Goal: Task Accomplishment & Management: Use online tool/utility

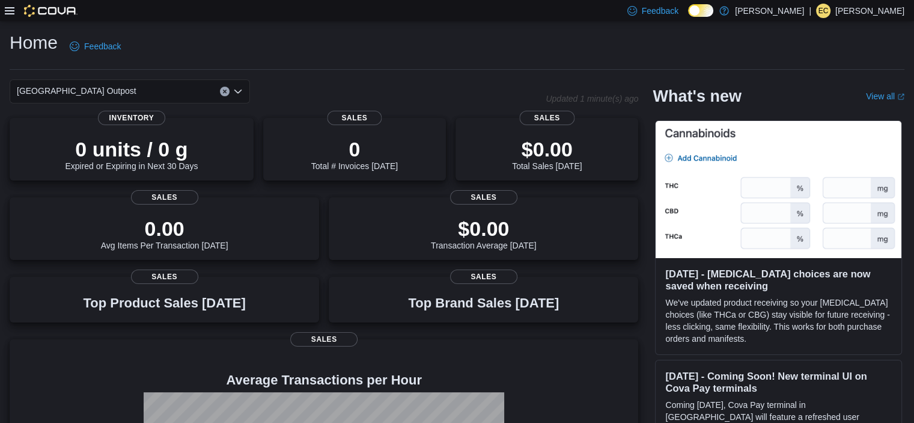
click at [11, 13] on icon at bounding box center [10, 11] width 10 height 10
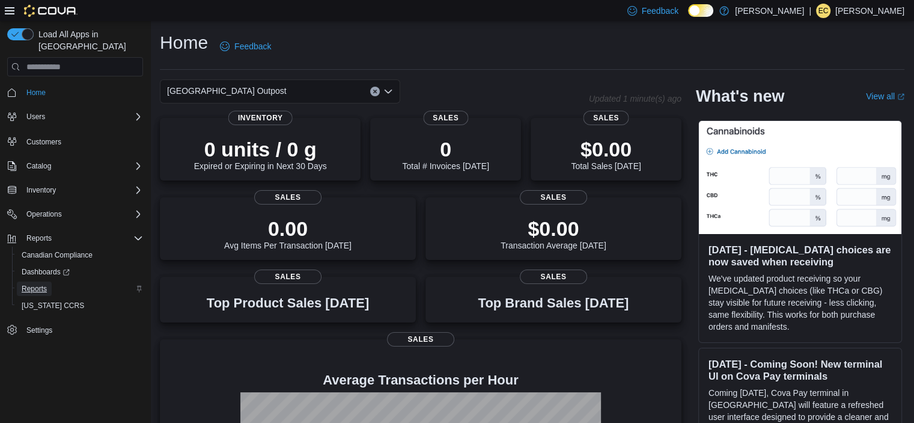
click at [34, 284] on span "Reports" at bounding box center [34, 289] width 25 height 10
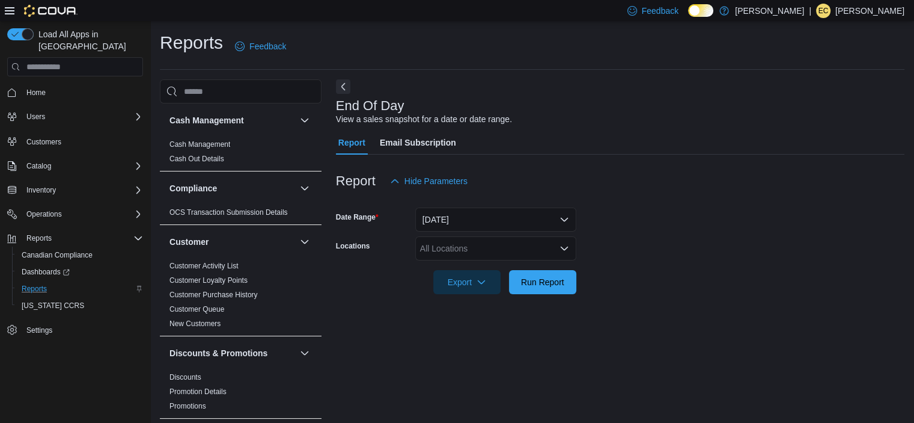
scroll to position [7, 0]
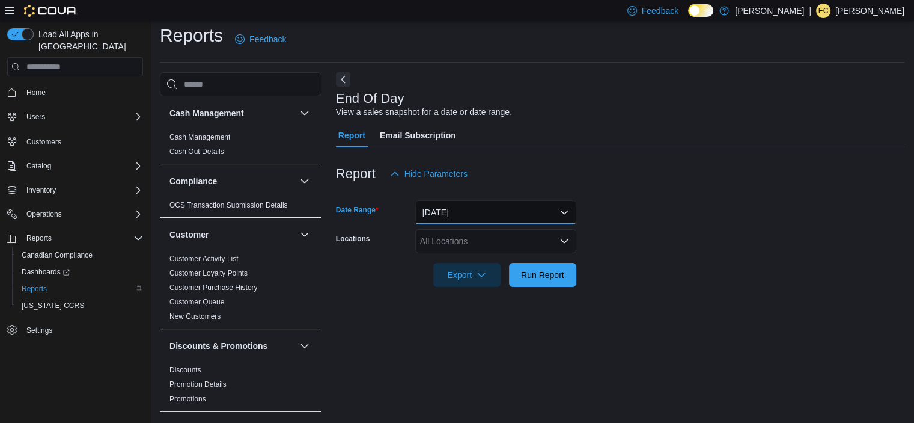
click at [448, 219] on button "[DATE]" at bounding box center [495, 212] width 161 height 24
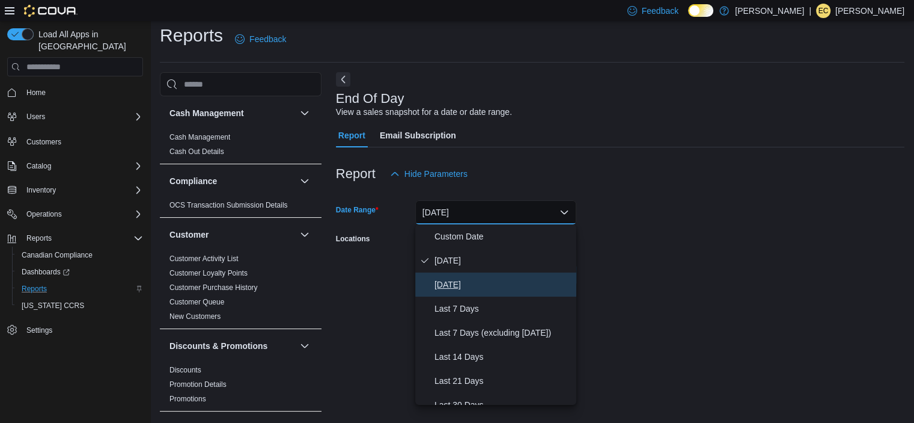
click at [451, 279] on span "[DATE]" at bounding box center [503, 284] width 137 height 14
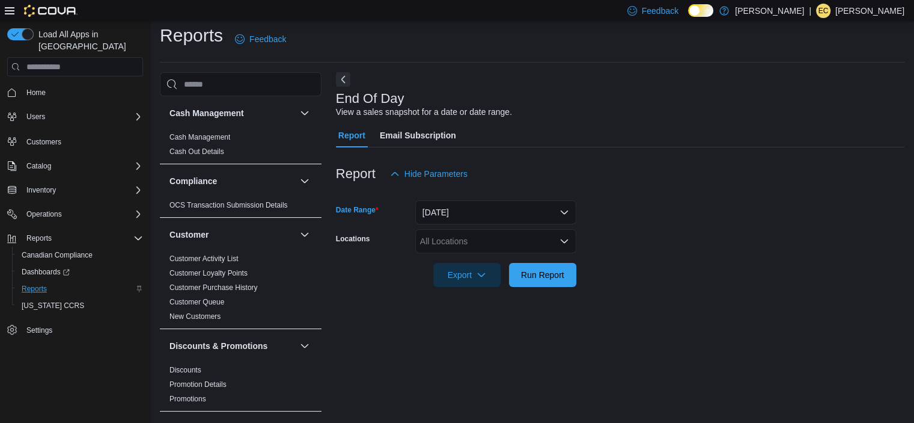
click at [450, 240] on div "All Locations" at bounding box center [495, 241] width 161 height 24
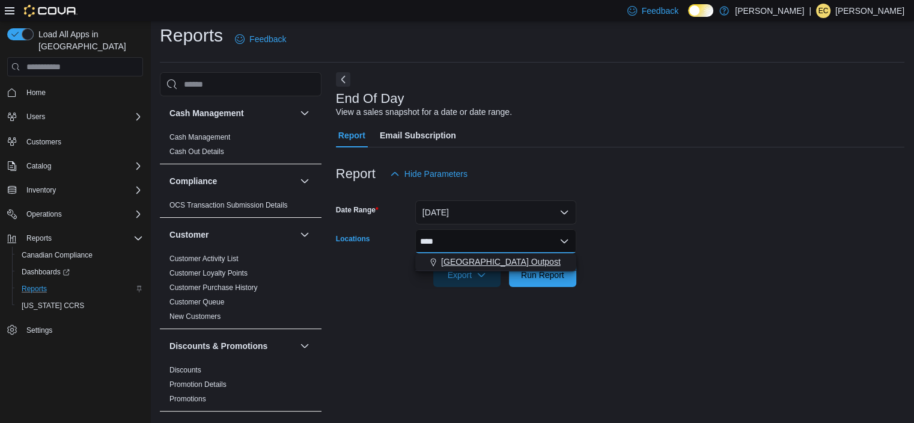
type input "****"
click at [477, 255] on span "[GEOGRAPHIC_DATA] Outpost" at bounding box center [501, 261] width 120 height 12
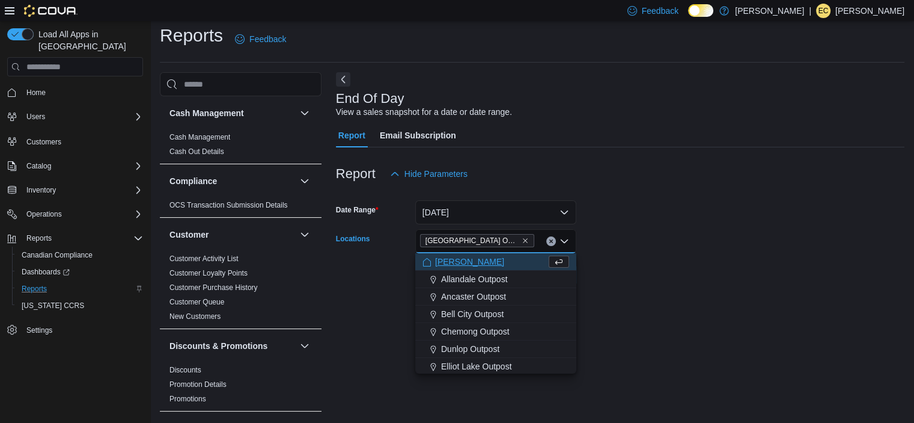
click at [636, 258] on div at bounding box center [620, 258] width 569 height 10
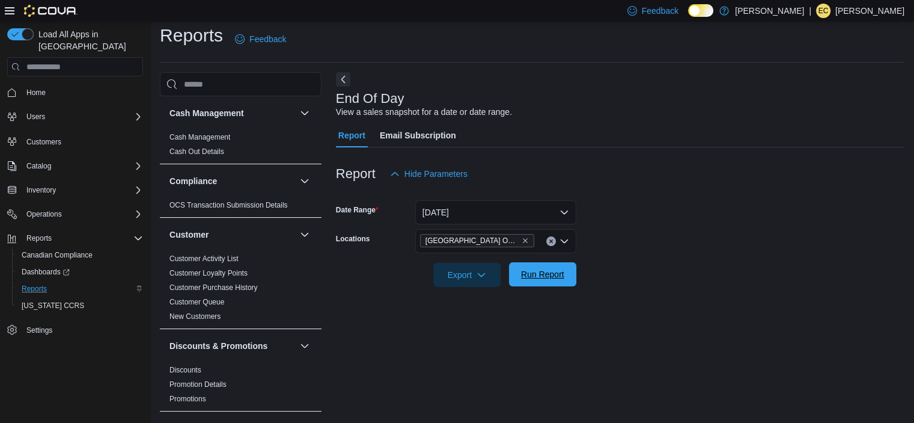
click at [537, 275] on span "Run Report" at bounding box center [542, 274] width 43 height 12
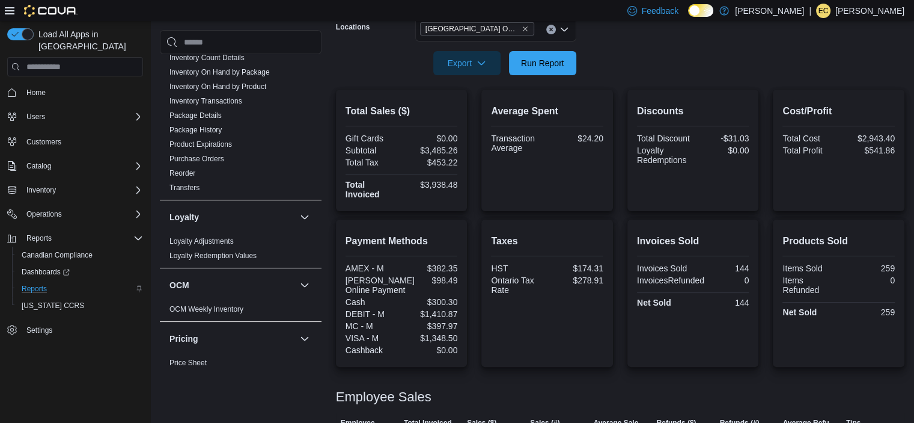
scroll to position [450, 0]
click at [255, 69] on link "Inventory On Hand by Package" at bounding box center [219, 71] width 100 height 8
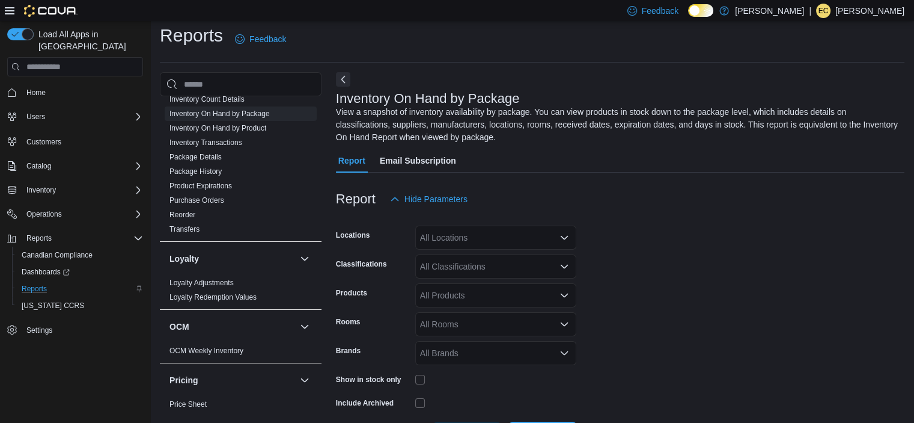
scroll to position [53, 0]
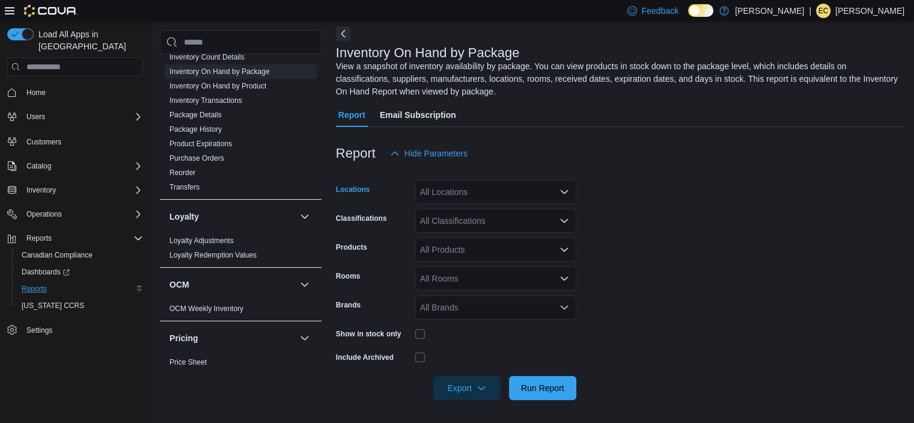
click at [457, 189] on div "All Locations" at bounding box center [495, 192] width 161 height 24
type input "****"
click at [475, 206] on span "[GEOGRAPHIC_DATA] Outpost" at bounding box center [501, 212] width 120 height 12
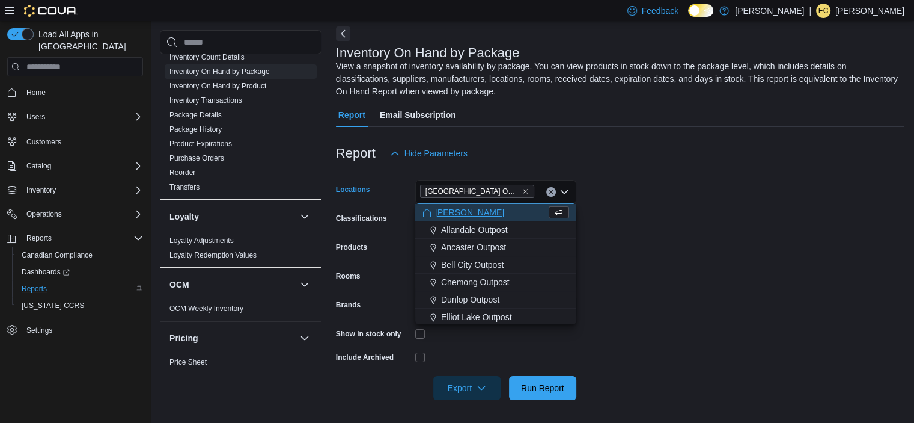
click at [622, 237] on form "Locations [GEOGRAPHIC_DATA] Outpost Combo box. Selected. [GEOGRAPHIC_DATA] Outp…" at bounding box center [620, 282] width 569 height 234
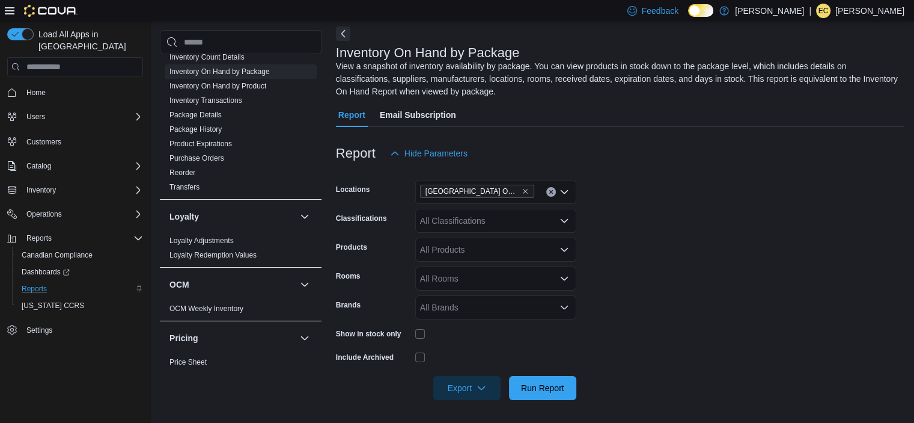
click at [493, 221] on div "All Classifications" at bounding box center [495, 221] width 161 height 24
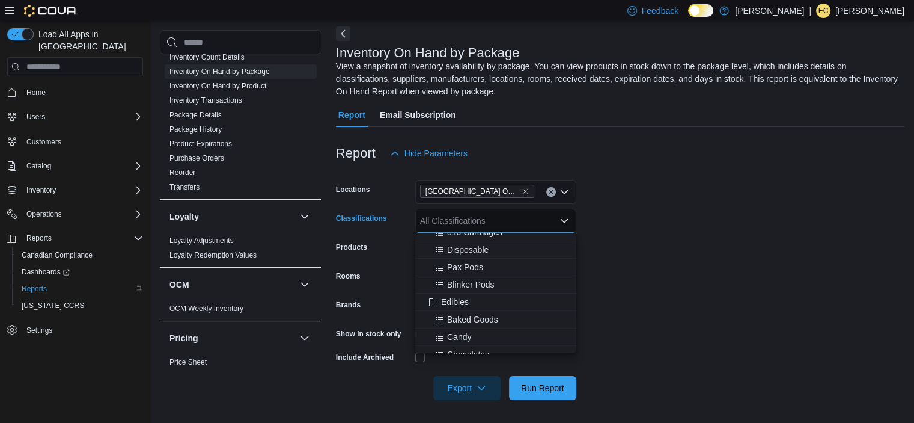
scroll to position [132, 0]
click at [460, 302] on span "Edibles" at bounding box center [455, 301] width 28 height 12
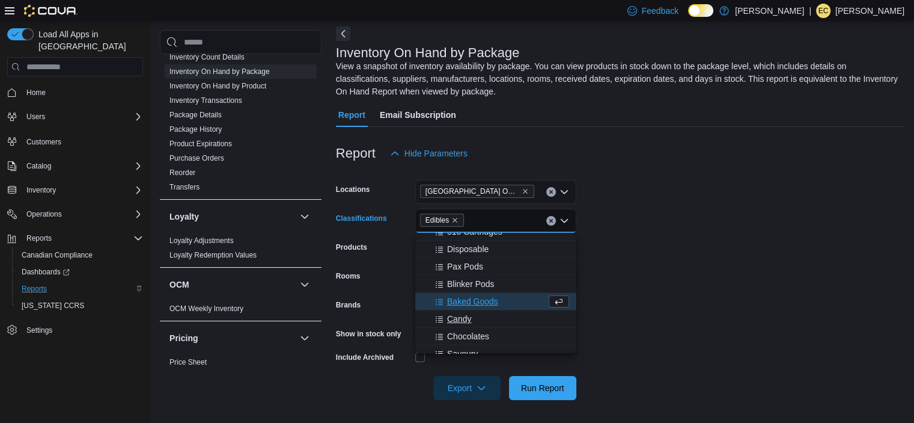
click at [462, 311] on button "Candy" at bounding box center [495, 318] width 161 height 17
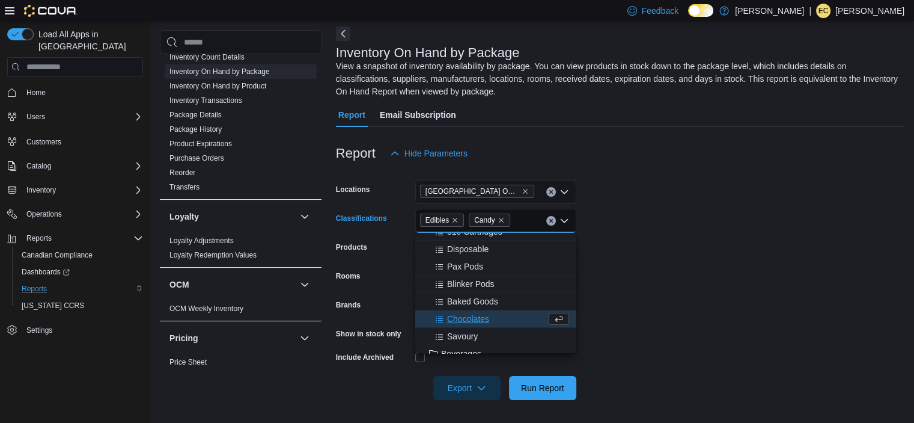
click at [461, 323] on span "Chocolates" at bounding box center [468, 319] width 42 height 12
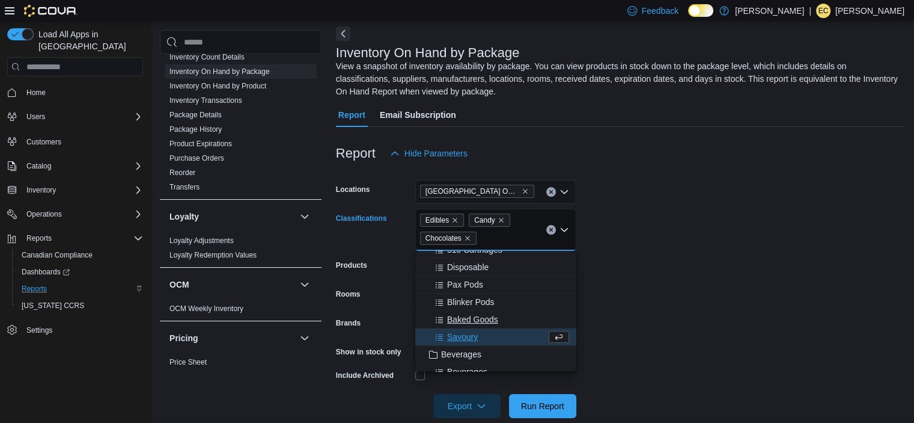
click at [462, 326] on button "Baked Goods" at bounding box center [495, 319] width 161 height 17
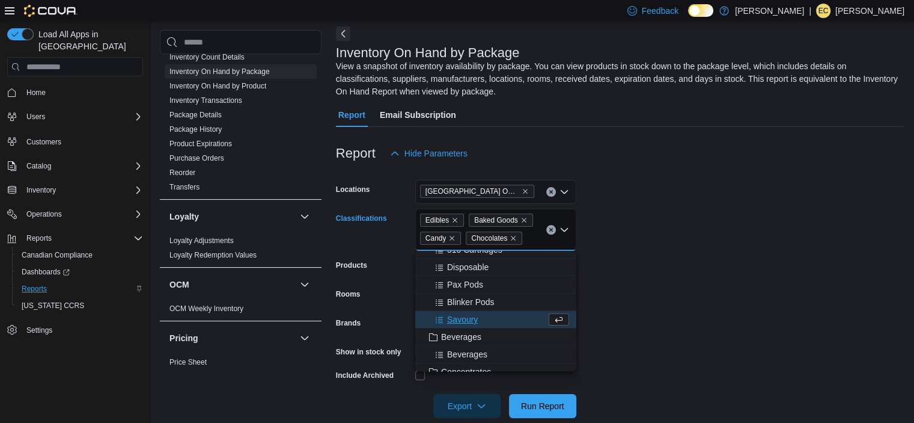
click at [469, 317] on span "Savoury" at bounding box center [462, 319] width 31 height 12
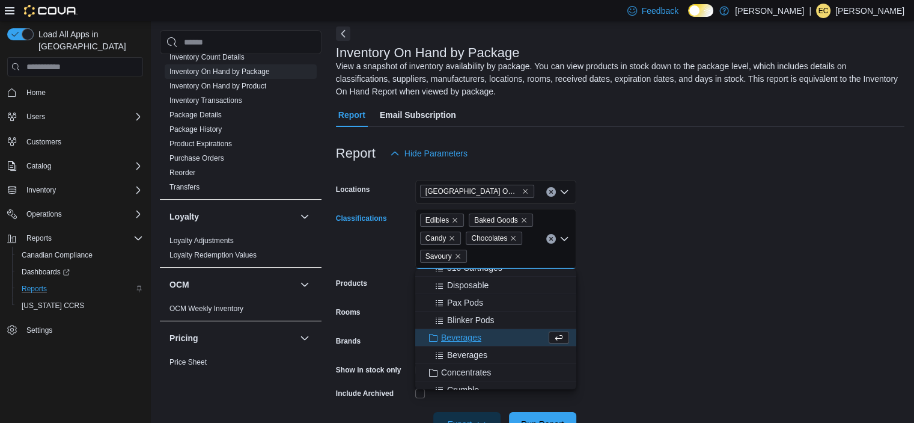
click at [677, 300] on form "Locations [GEOGRAPHIC_DATA] Outpost Classifications Edibles Baked Goods Candy C…" at bounding box center [620, 300] width 569 height 270
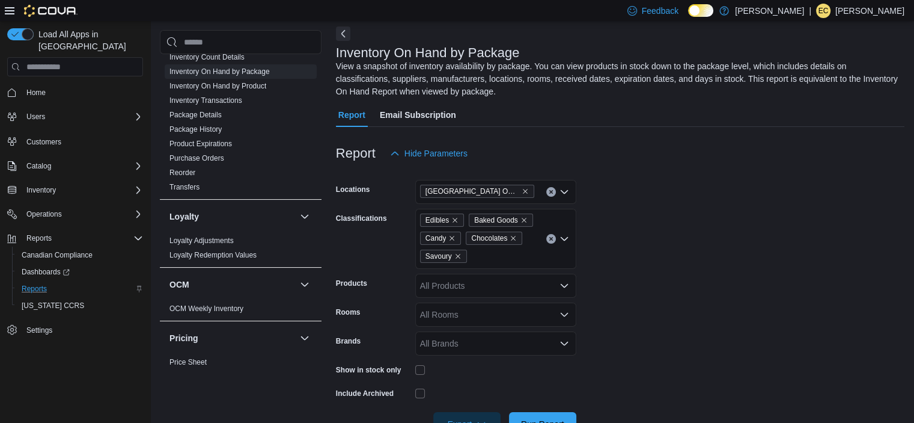
click at [417, 374] on div at bounding box center [495, 369] width 161 height 19
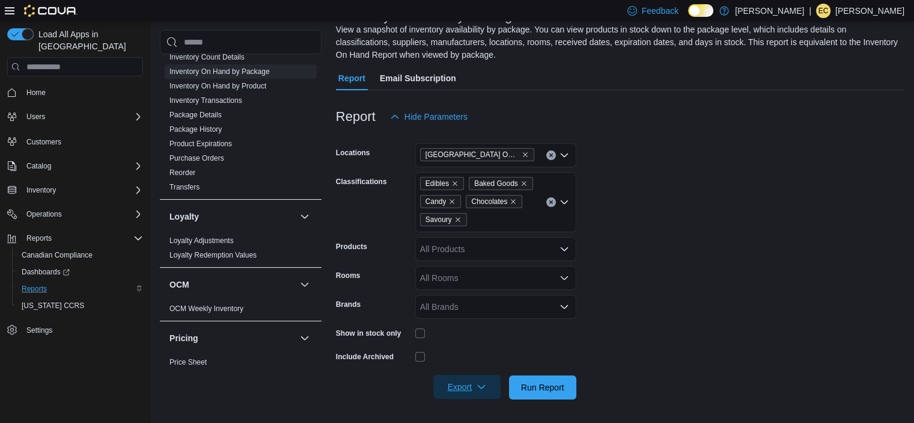
click at [466, 376] on span "Export" at bounding box center [467, 386] width 53 height 24
click at [472, 317] on span "Export to Excel" at bounding box center [469, 314] width 54 height 10
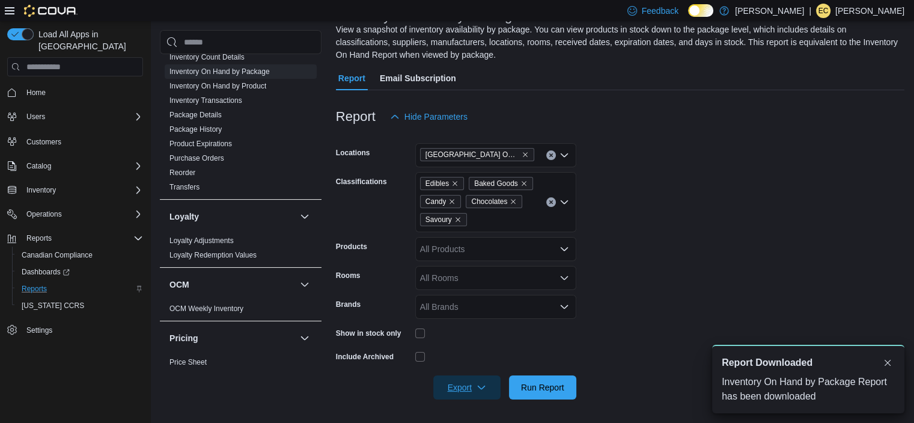
scroll to position [0, 0]
